Goal: Information Seeking & Learning: Learn about a topic

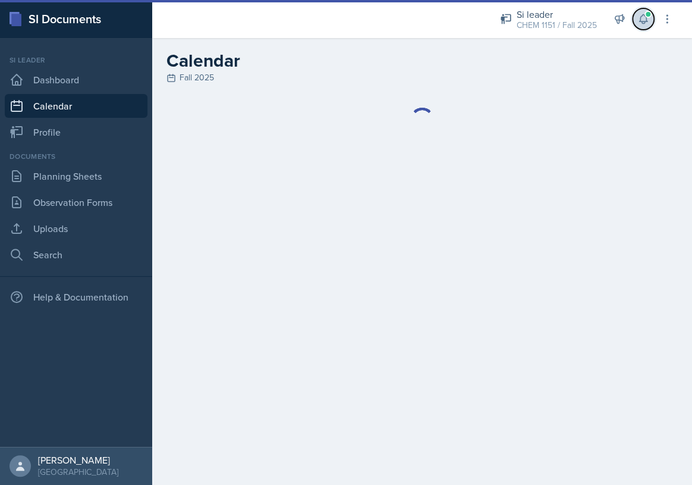
click at [642, 23] on icon at bounding box center [643, 19] width 8 height 9
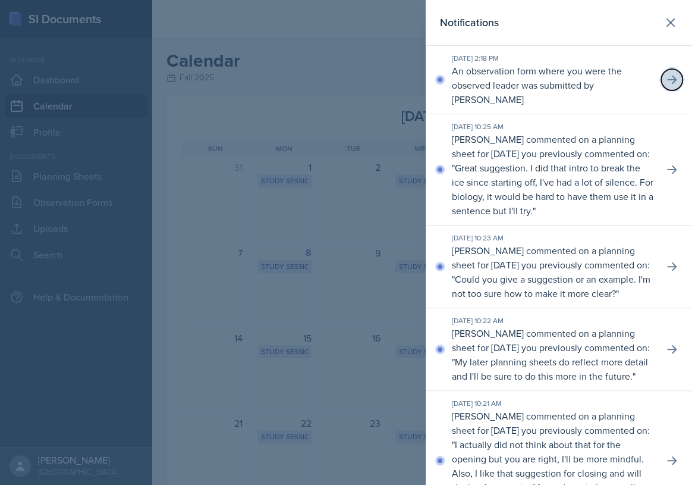
click at [669, 71] on button at bounding box center [671, 79] width 21 height 21
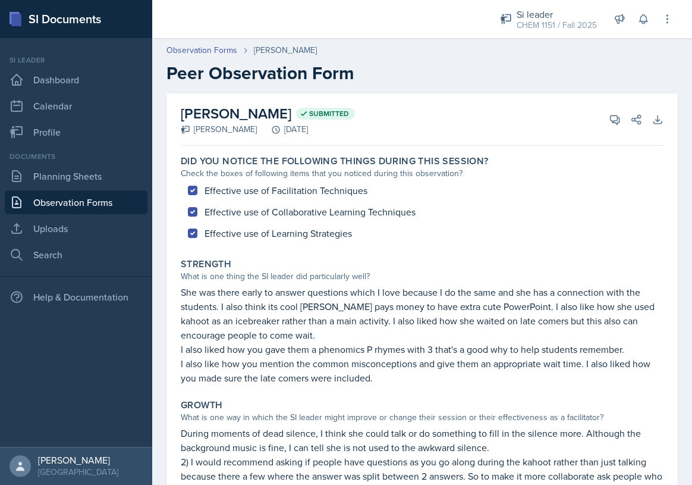
drag, startPoint x: 300, startPoint y: 190, endPoint x: 309, endPoint y: 189, distance: 8.9
click at [301, 190] on div "Effective use of Facilitation Techniques Effective use of Collaborative Learnin…" at bounding box center [422, 212] width 483 height 64
click at [312, 189] on div "Effective use of Facilitation Techniques Effective use of Collaborative Learnin…" at bounding box center [422, 212] width 483 height 64
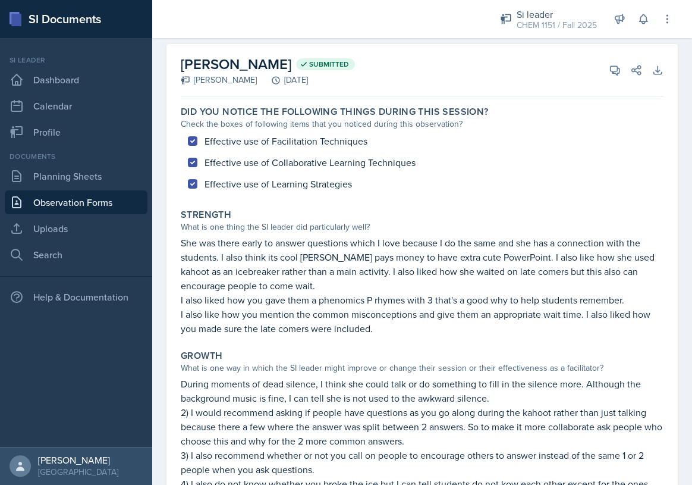
scroll to position [54, 0]
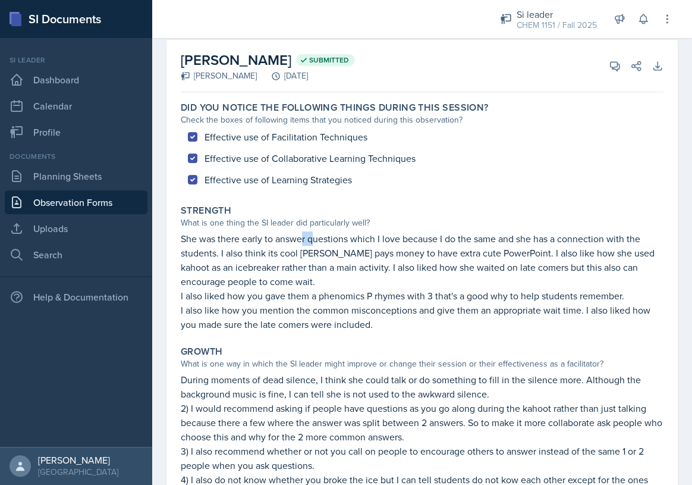
drag, startPoint x: 302, startPoint y: 232, endPoint x: 325, endPoint y: 232, distance: 22.6
click at [320, 232] on p "She was there early to answer questions which I love because I do the same and …" at bounding box center [422, 259] width 483 height 57
click at [326, 232] on p "She was there early to answer questions which I love because I do the same and …" at bounding box center [422, 259] width 483 height 57
drag, startPoint x: 395, startPoint y: 233, endPoint x: 407, endPoint y: 233, distance: 11.9
click at [407, 233] on p "She was there early to answer questions which I love because I do the same and …" at bounding box center [422, 259] width 483 height 57
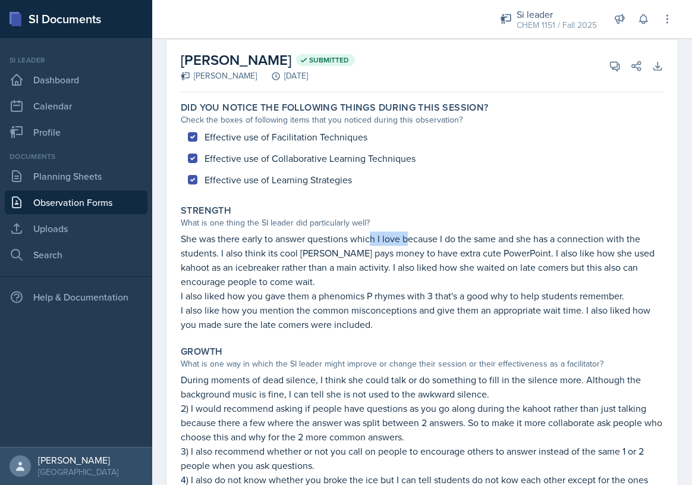
click at [407, 233] on p "She was there early to answer questions which I love because I do the same and …" at bounding box center [422, 259] width 483 height 57
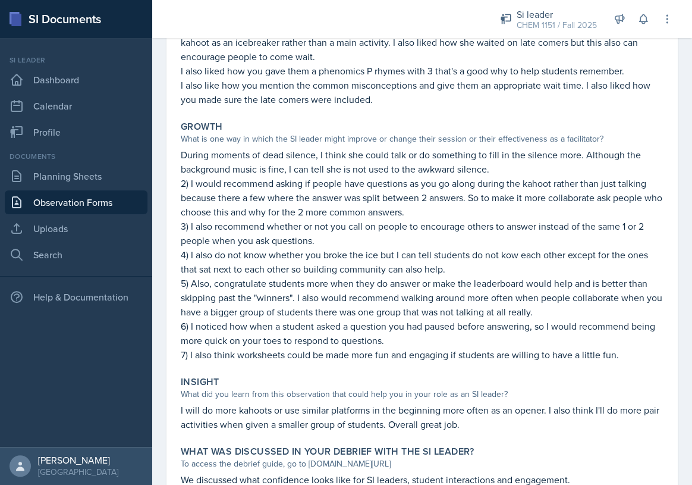
scroll to position [324, 0]
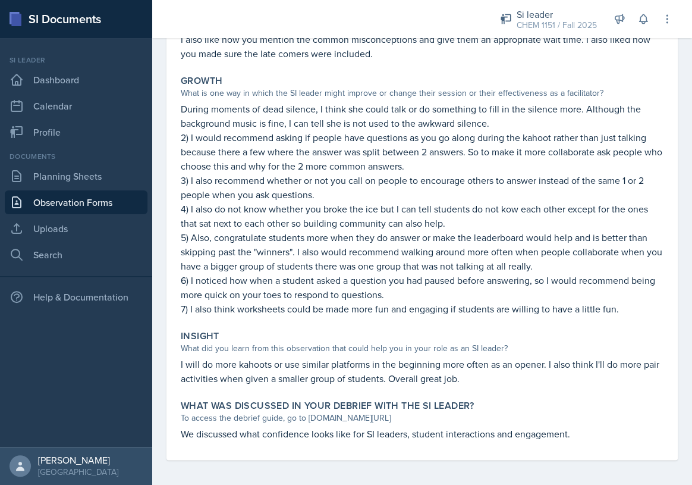
click at [284, 250] on p "5) Also, congratulate students more when they do answer or make the leaderboard…" at bounding box center [422, 251] width 483 height 43
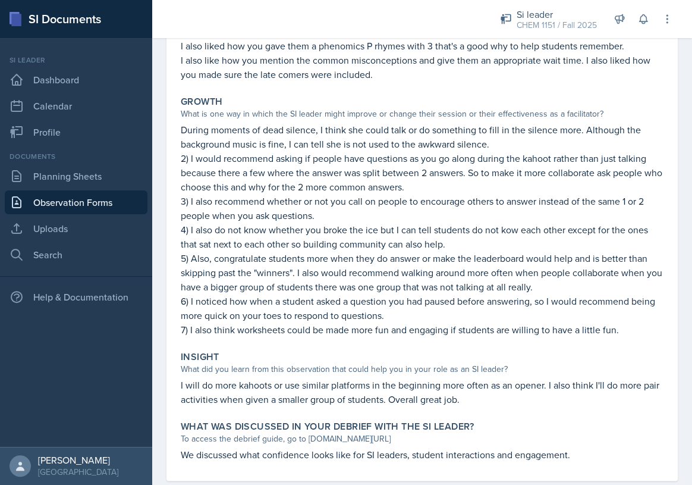
scroll to position [162, 0]
